Goal: Task Accomplishment & Management: Manage account settings

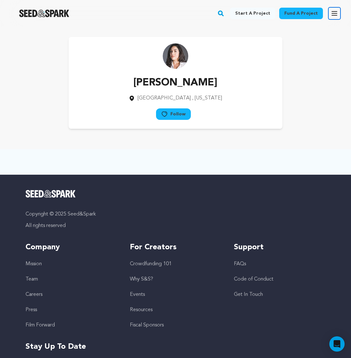
click at [335, 12] on icon "button" at bounding box center [334, 14] width 8 height 8
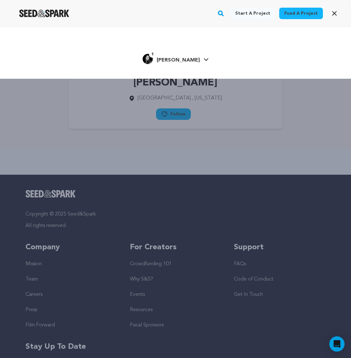
click at [172, 66] on div "Start a project Fund a project 1" at bounding box center [175, 53] width 351 height 52
click at [171, 59] on span "[PERSON_NAME]" at bounding box center [178, 60] width 43 height 5
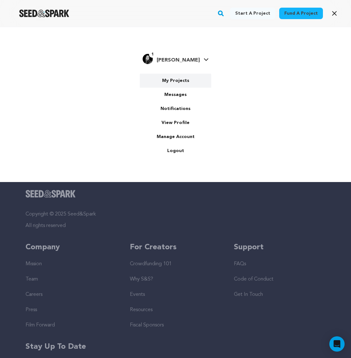
click at [171, 82] on link "My Projects" at bounding box center [175, 81] width 71 height 14
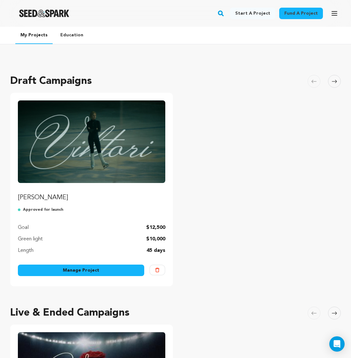
click at [129, 271] on link "Manage Project" at bounding box center [81, 270] width 126 height 11
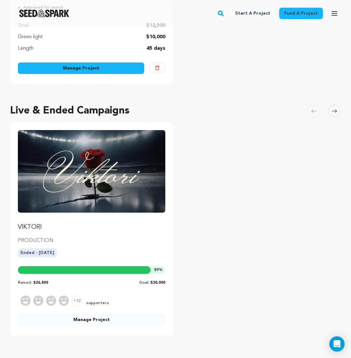
scroll to position [90, 0]
